Goal: Information Seeking & Learning: Learn about a topic

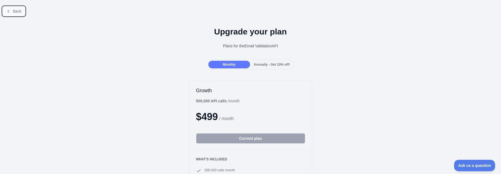
click at [10, 12] on icon at bounding box center [8, 11] width 4 height 4
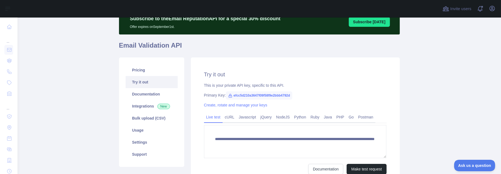
scroll to position [27, 0]
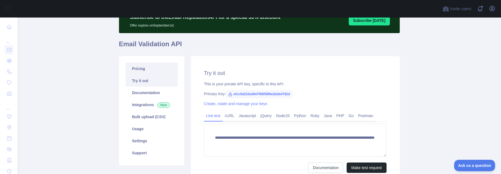
click at [140, 71] on link "Pricing" at bounding box center [152, 69] width 52 height 12
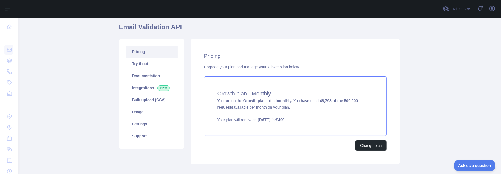
scroll to position [47, 0]
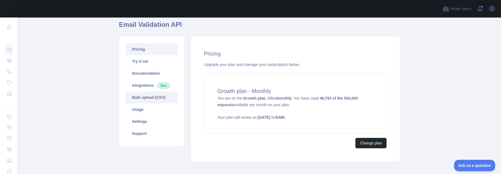
click at [146, 96] on link "Bulk upload (CSV)" at bounding box center [152, 98] width 52 height 12
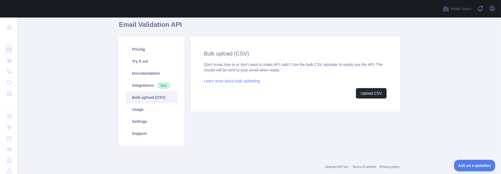
click at [247, 80] on link "Learn more about bulk uploading" at bounding box center [232, 81] width 56 height 4
